Goal: Information Seeking & Learning: Learn about a topic

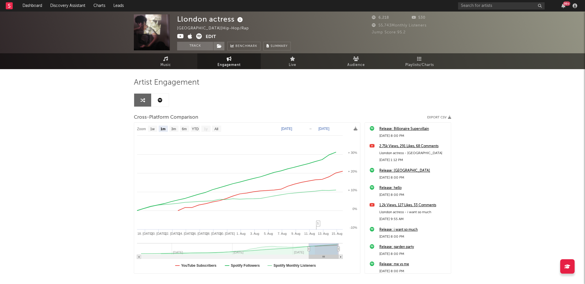
select select "1m"
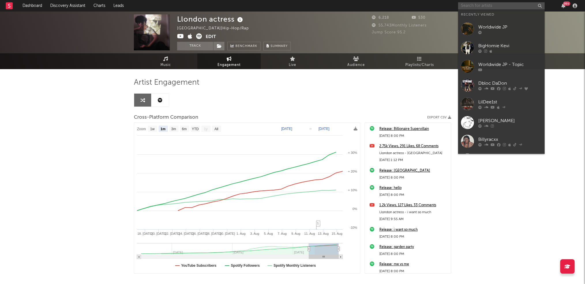
click at [473, 7] on input "text" at bounding box center [501, 5] width 87 height 7
paste input "Spydaspruce"
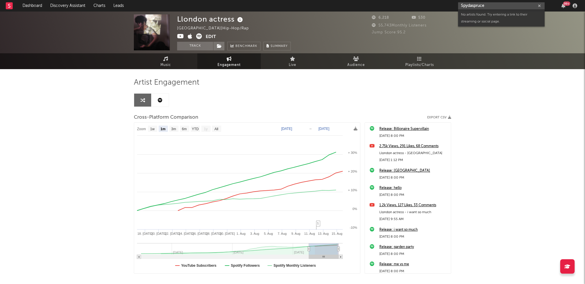
click at [472, 5] on input "Spydaspruce" at bounding box center [501, 5] width 87 height 7
click at [486, 5] on input "Spyda spruce" at bounding box center [501, 5] width 87 height 7
paste input "[URL][DOMAIN_NAME]"
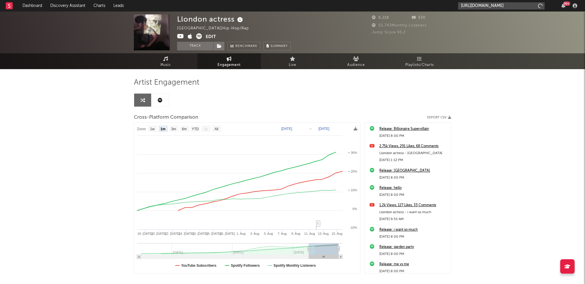
scroll to position [0, 94]
type input "[URL][DOMAIN_NAME]"
click at [496, 16] on div "Spydaspruce" at bounding box center [509, 19] width 63 height 7
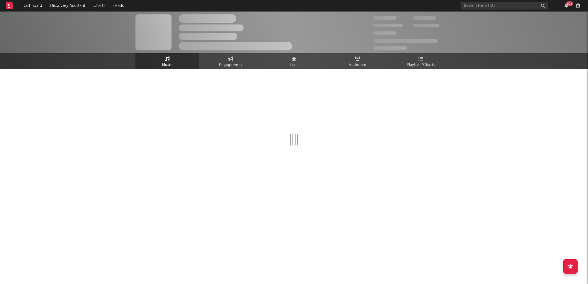
select select "1w"
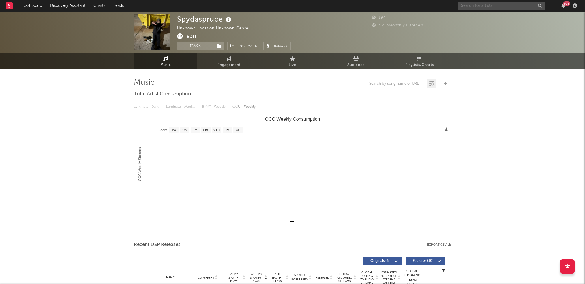
click at [478, 6] on input "text" at bounding box center [501, 5] width 87 height 7
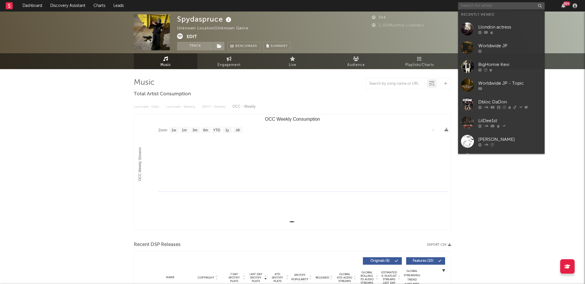
paste input "Zeethewizard"
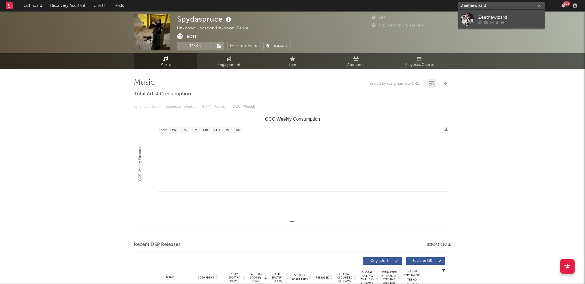
type input "Zeethewizard"
click at [503, 16] on div "Zeethewizard" at bounding box center [509, 17] width 63 height 7
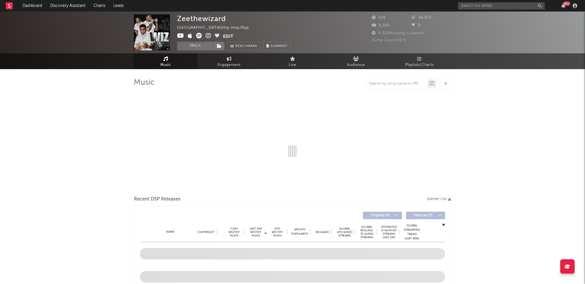
select select "1w"
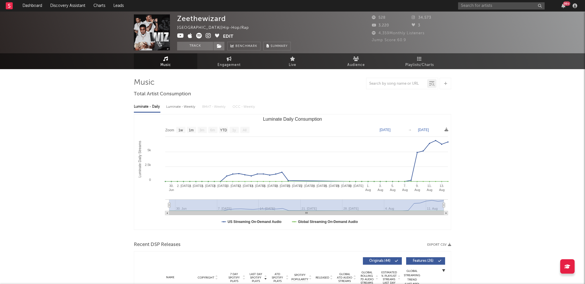
click at [177, 106] on div "Luminate - Weekly" at bounding box center [181, 107] width 30 height 10
select select "6m"
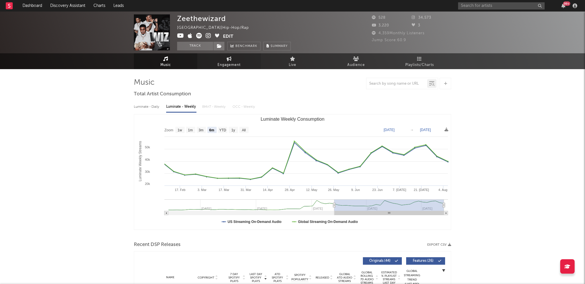
click at [225, 63] on span "Engagement" at bounding box center [229, 65] width 23 height 7
select select "1w"
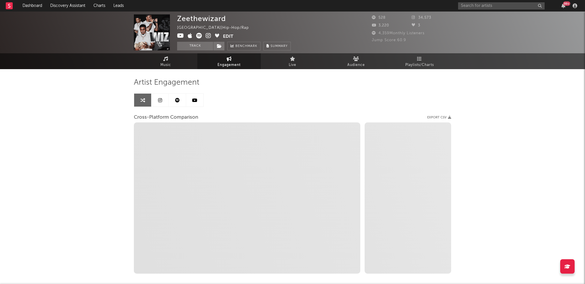
select select "1m"
